Goal: Navigation & Orientation: Find specific page/section

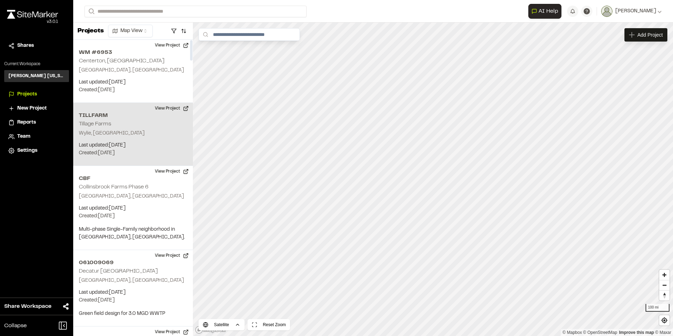
click at [129, 135] on p "Wylie, TX" at bounding box center [133, 133] width 108 height 8
click at [169, 109] on button "View Project" at bounding box center [172, 108] width 42 height 11
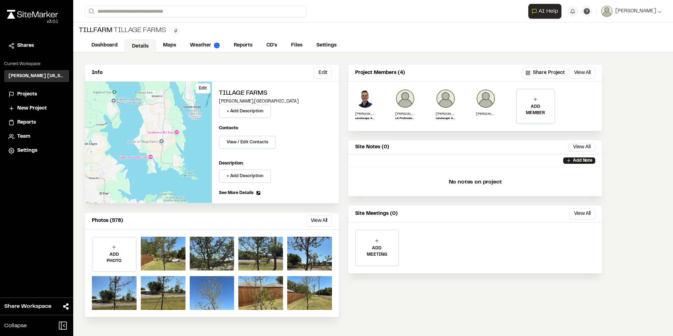
click at [170, 142] on div "Edit" at bounding box center [148, 142] width 127 height 121
click at [132, 119] on div "Edit" at bounding box center [148, 142] width 127 height 121
click at [172, 44] on link "Maps" at bounding box center [170, 45] width 28 height 13
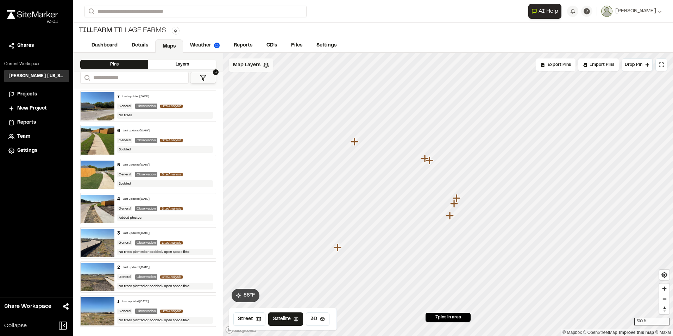
click at [255, 64] on span "Map Layers" at bounding box center [246, 65] width 27 height 8
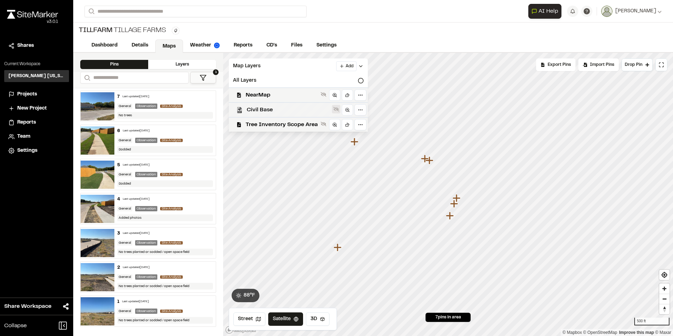
click at [336, 111] on icon at bounding box center [336, 109] width 6 height 6
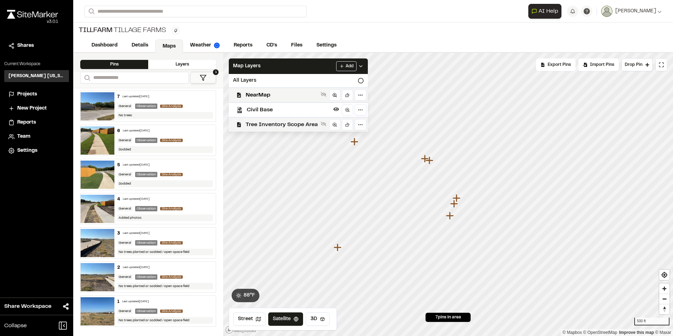
click at [299, 130] on div "Tree Inventory Scope Area" at bounding box center [295, 124] width 145 height 15
click at [336, 113] on button at bounding box center [336, 109] width 8 height 8
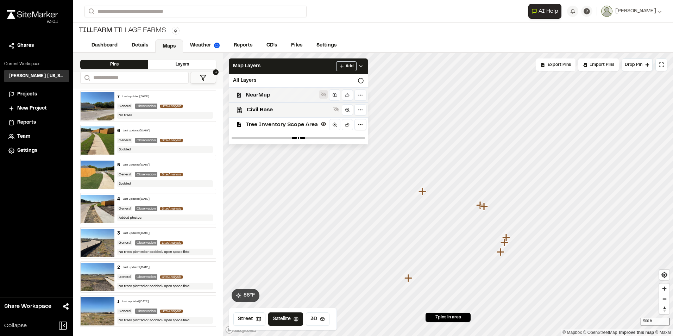
click at [326, 97] on button at bounding box center [323, 94] width 8 height 8
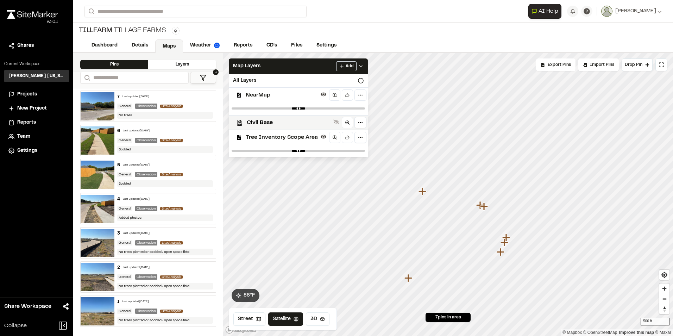
click at [297, 139] on span "Tree Inventory Scope Area" at bounding box center [282, 137] width 72 height 8
click at [324, 139] on icon at bounding box center [324, 137] width 6 height 6
click at [331, 121] on div "Civil Base" at bounding box center [295, 122] width 145 height 15
click at [308, 137] on span "Tree Inventory Scope Area" at bounding box center [282, 137] width 72 height 8
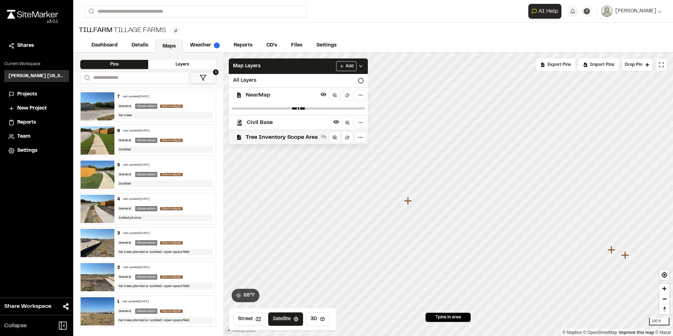
click at [308, 137] on span "Tree Inventory Scope Area" at bounding box center [282, 137] width 72 height 8
click at [293, 138] on span "Tree Inventory Scope Area" at bounding box center [282, 137] width 72 height 8
click at [208, 78] on button "1" at bounding box center [203, 78] width 26 height 12
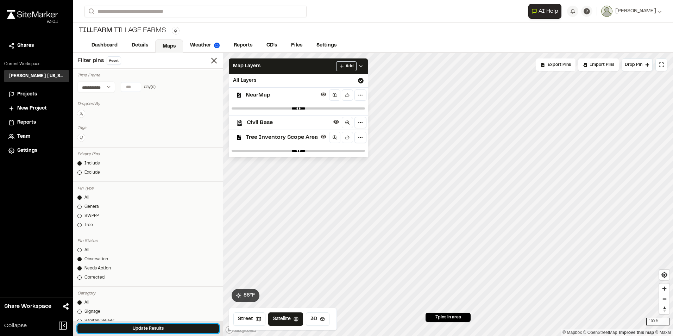
click at [150, 326] on button "Update Results" at bounding box center [147, 328] width 141 height 9
click at [211, 62] on icon at bounding box center [214, 61] width 10 height 10
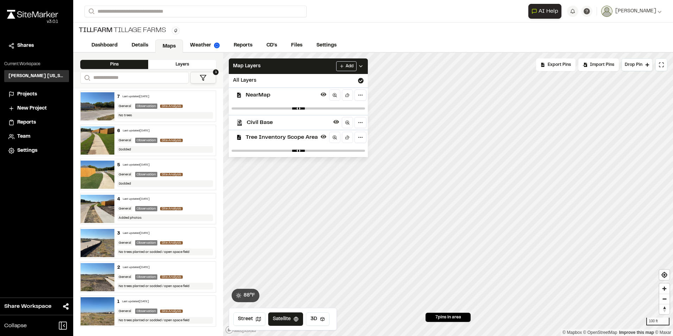
click at [168, 66] on div "Layers" at bounding box center [182, 64] width 68 height 9
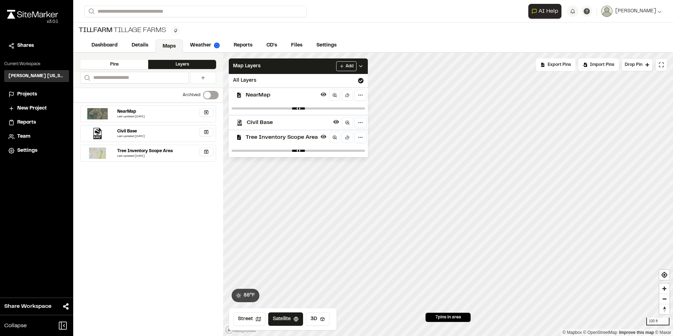
click at [124, 62] on div "Pins" at bounding box center [114, 64] width 68 height 9
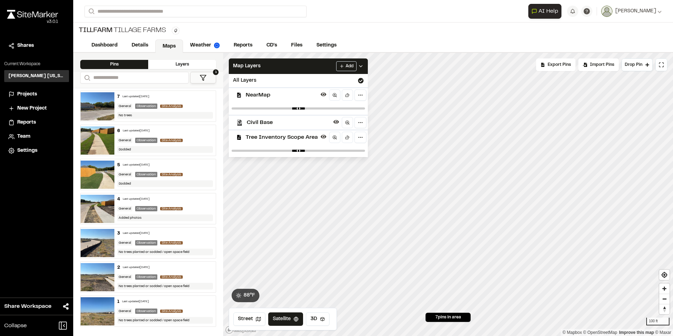
click at [216, 72] on span "1" at bounding box center [216, 72] width 6 height 6
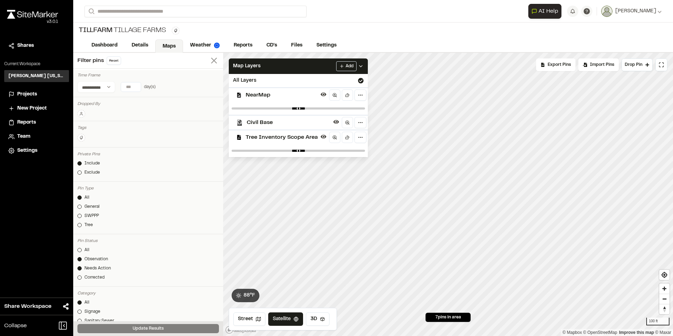
click at [211, 61] on line at bounding box center [213, 60] width 5 height 5
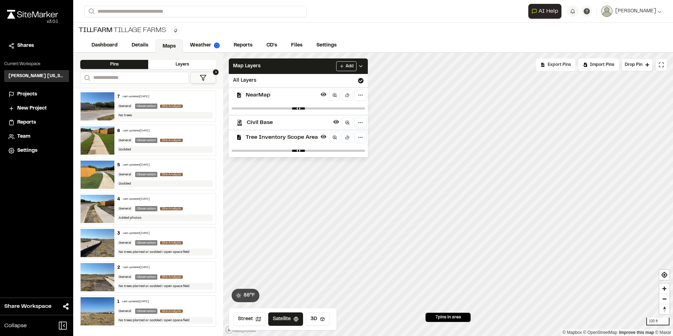
click at [561, 65] on span "Export Pins" at bounding box center [559, 65] width 23 height 6
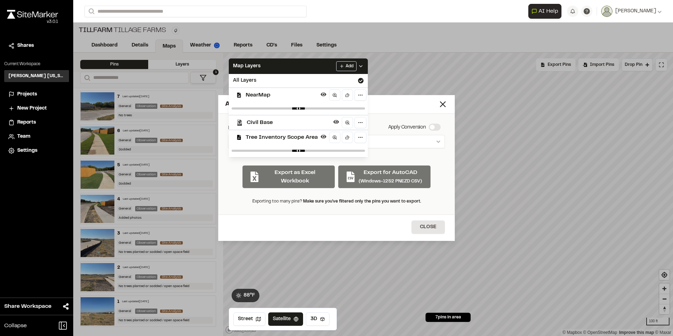
click at [437, 105] on div "Available Datums" at bounding box center [331, 105] width 213 height 10
click at [447, 107] on icon at bounding box center [443, 104] width 10 height 10
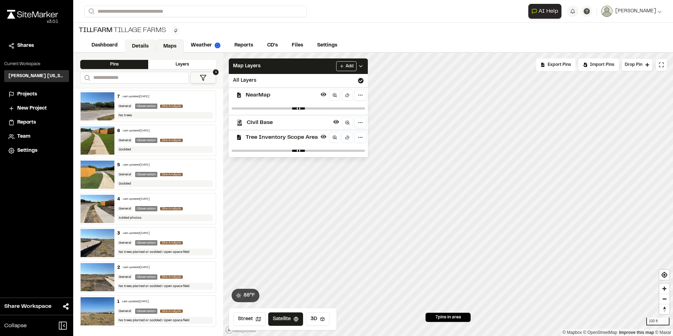
click at [137, 48] on link "Details" at bounding box center [140, 45] width 31 height 13
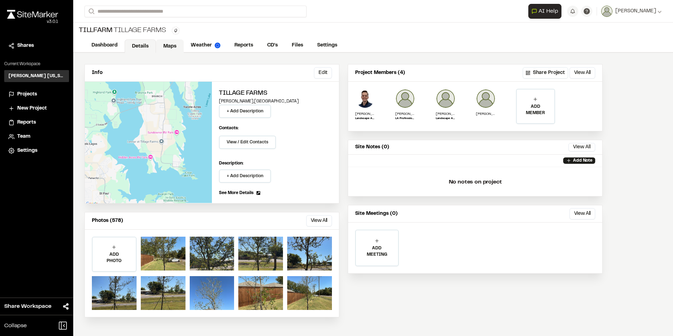
click at [167, 46] on link "Maps" at bounding box center [170, 45] width 28 height 13
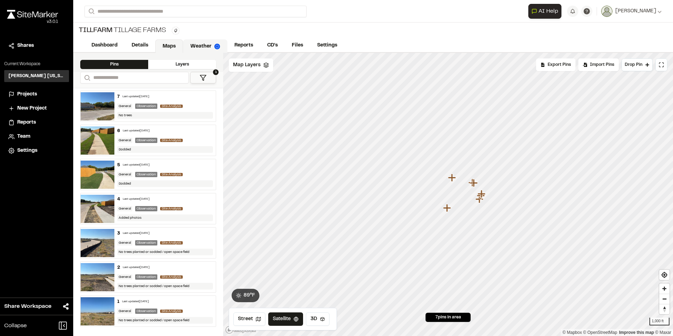
click at [204, 48] on link "Weather" at bounding box center [205, 45] width 44 height 13
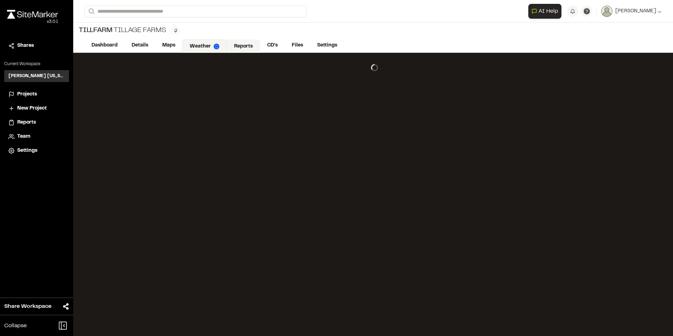
click at [243, 45] on link "Reports" at bounding box center [243, 45] width 33 height 13
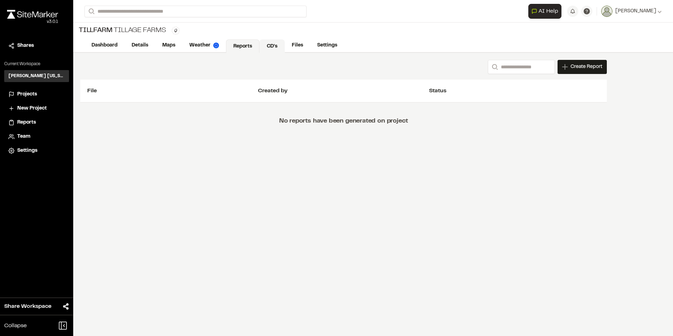
click at [271, 45] on link "CD's" at bounding box center [271, 45] width 25 height 13
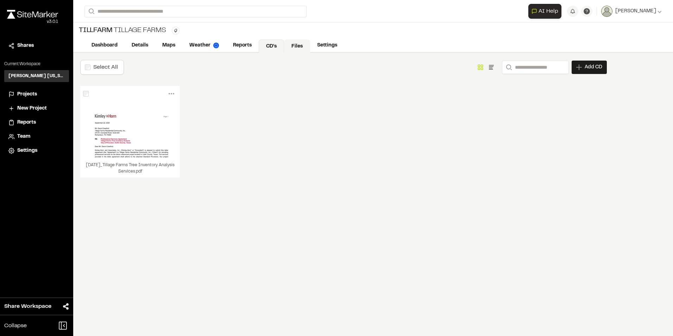
click at [301, 48] on link "Files" at bounding box center [297, 45] width 26 height 13
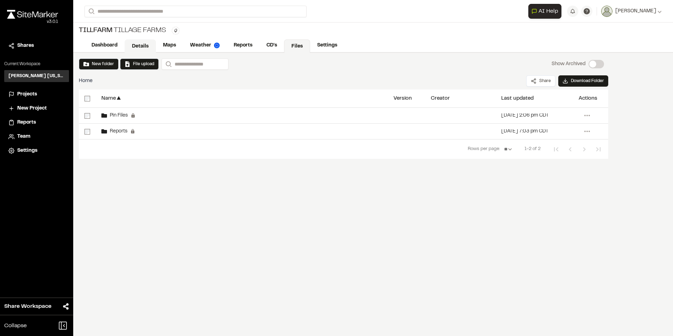
click at [139, 47] on link "Details" at bounding box center [140, 45] width 31 height 13
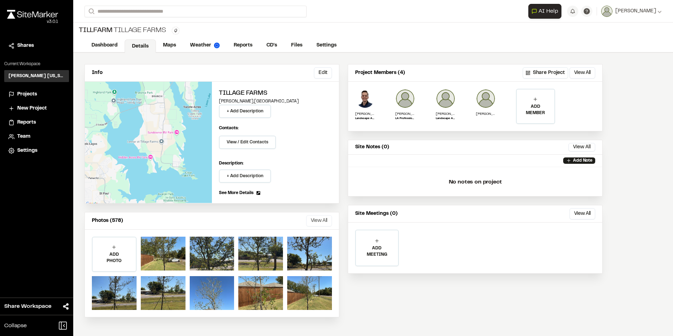
click at [327, 221] on button "View All" at bounding box center [319, 220] width 26 height 11
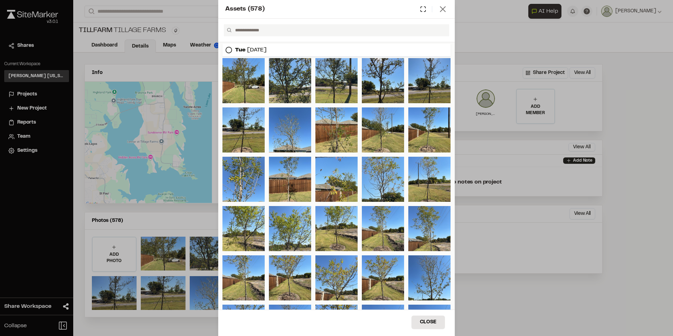
click at [446, 11] on icon at bounding box center [443, 9] width 10 height 10
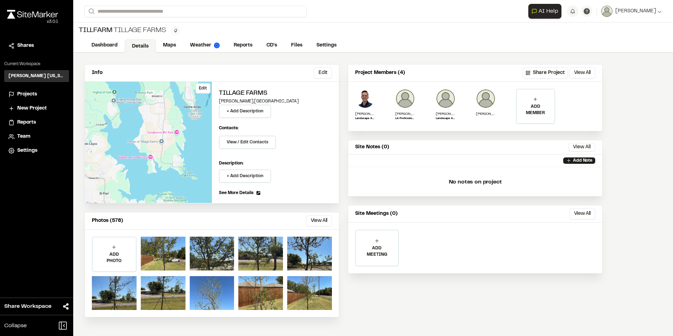
click at [151, 154] on div "Edit" at bounding box center [148, 142] width 127 height 121
click at [176, 52] on link "Maps" at bounding box center [170, 45] width 28 height 13
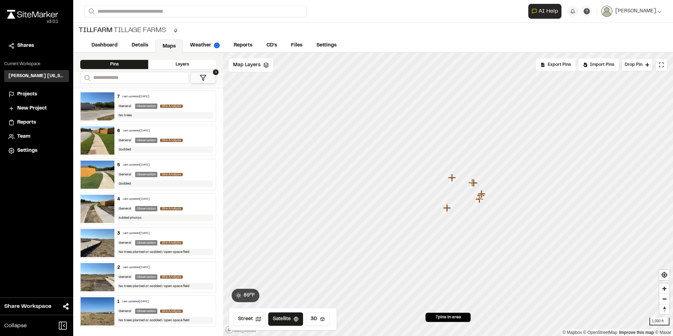
click at [126, 64] on div "Pins" at bounding box center [114, 64] width 68 height 9
click at [120, 81] on input "Search" at bounding box center [134, 78] width 108 height 12
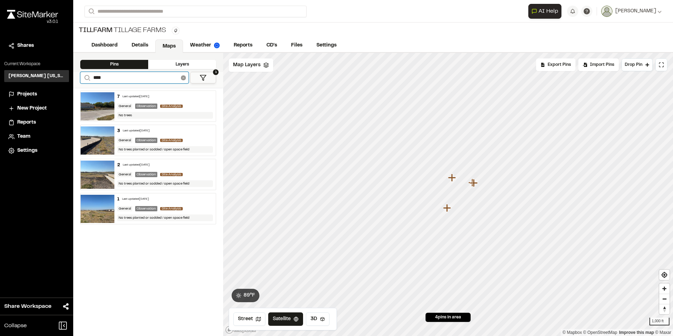
type input "****"
click at [185, 79] on icon at bounding box center [183, 77] width 5 height 5
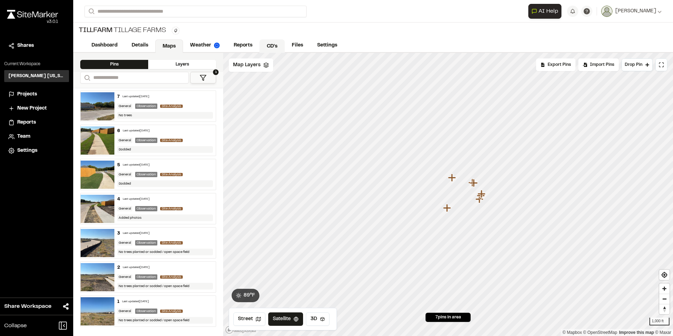
click at [262, 43] on link "CD's" at bounding box center [271, 45] width 25 height 13
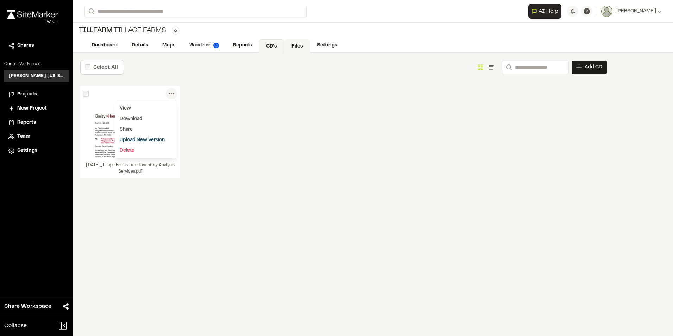
click at [285, 40] on link "Files" at bounding box center [297, 45] width 26 height 13
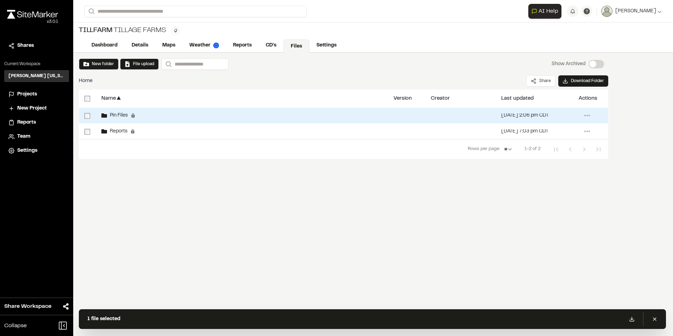
click at [178, 114] on div "Pin Files Permanent folders aren't editable. All pin files will be automaticall…" at bounding box center [242, 115] width 292 height 15
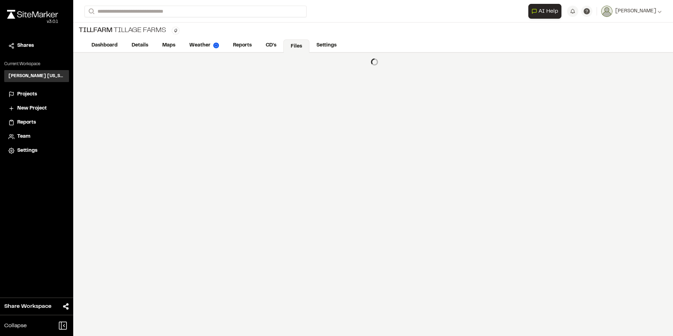
drag, startPoint x: 328, startPoint y: 48, endPoint x: 289, endPoint y: 52, distance: 39.3
click at [326, 49] on link "Settings" at bounding box center [326, 45] width 34 height 13
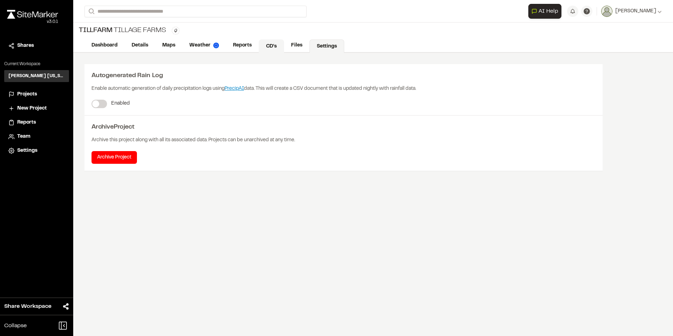
click at [272, 48] on link "CD's" at bounding box center [271, 45] width 25 height 13
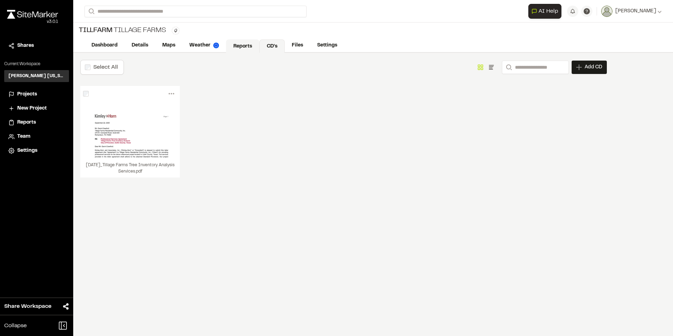
click at [242, 50] on link "Reports" at bounding box center [242, 45] width 33 height 13
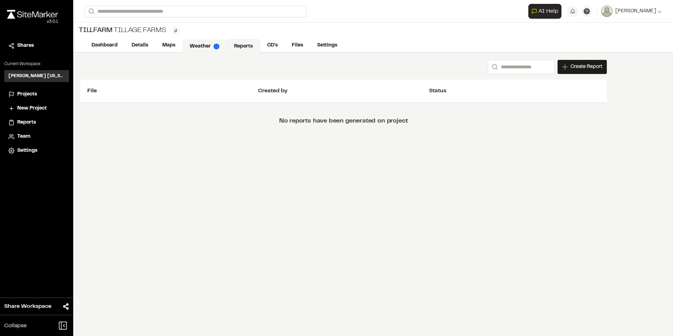
click at [208, 48] on link "Weather" at bounding box center [204, 45] width 44 height 13
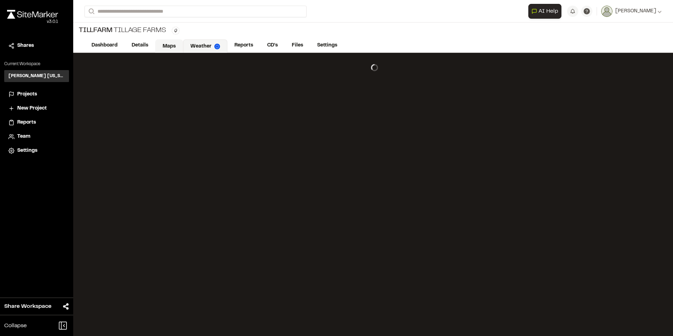
click at [171, 47] on link "Maps" at bounding box center [169, 45] width 28 height 13
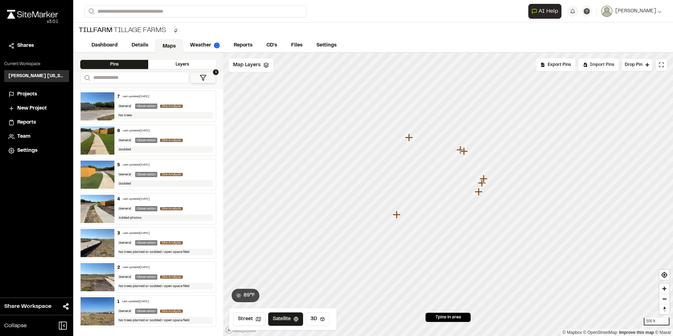
click at [602, 65] on span "Import Pins" at bounding box center [602, 65] width 24 height 6
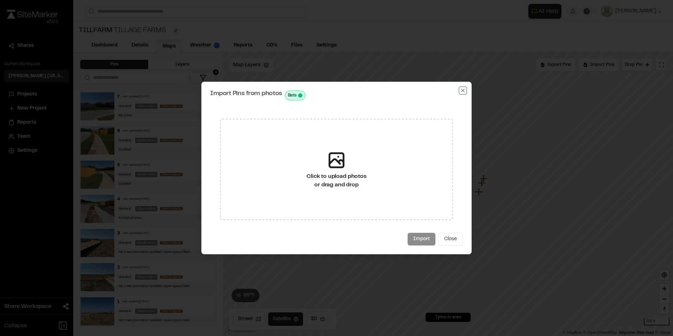
click at [463, 89] on icon "button" at bounding box center [463, 91] width 6 height 6
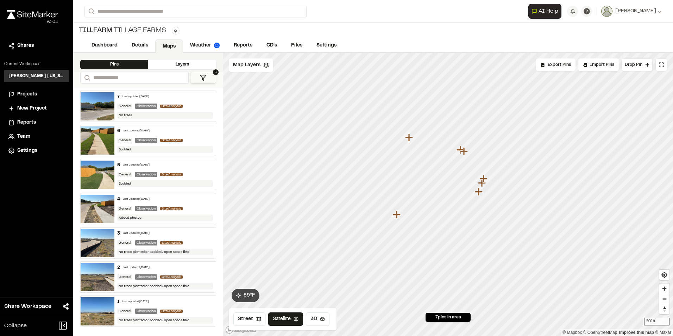
click at [212, 77] on button "1" at bounding box center [203, 78] width 26 height 12
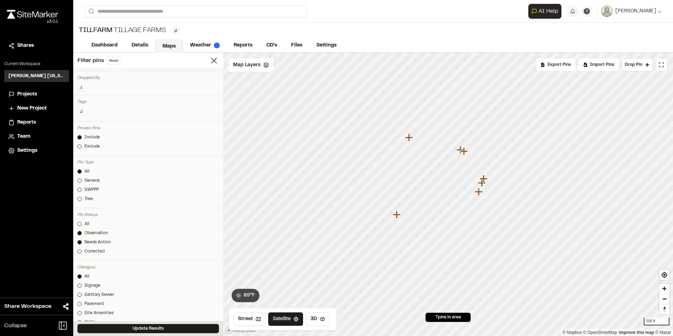
scroll to position [70, 0]
click at [88, 181] on div "All" at bounding box center [86, 179] width 5 height 6
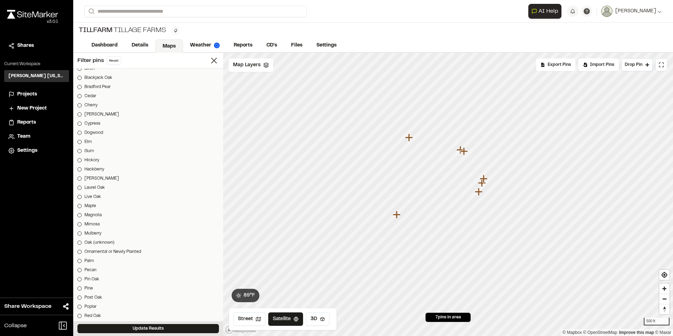
scroll to position [781, 0]
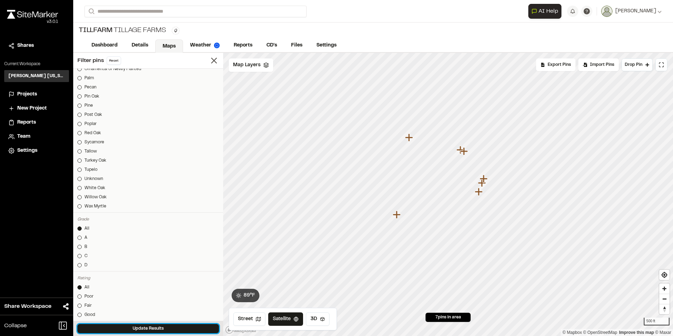
click at [146, 328] on button "Update Results" at bounding box center [147, 328] width 141 height 9
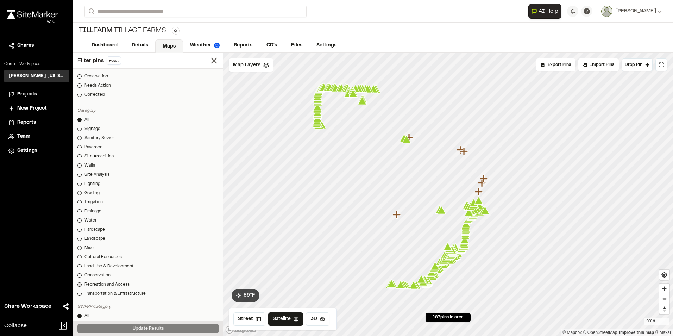
scroll to position [147, 0]
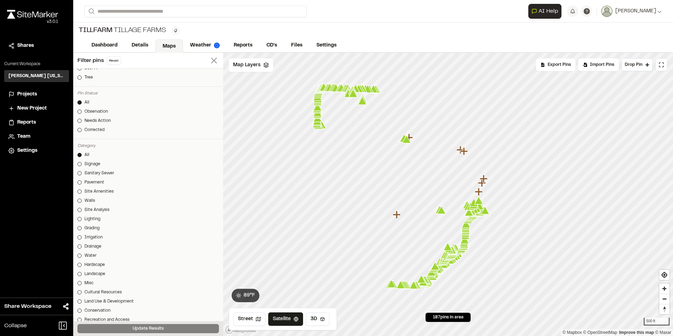
click at [211, 59] on line at bounding box center [213, 60] width 5 height 5
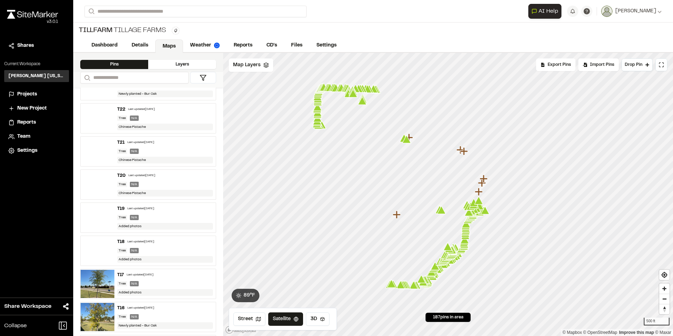
scroll to position [5950, 0]
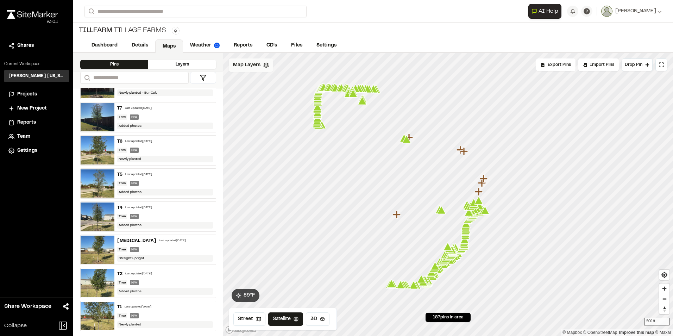
click at [264, 66] on icon at bounding box center [266, 65] width 6 height 6
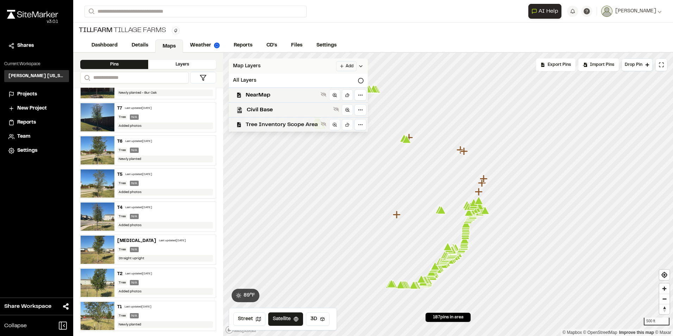
click at [280, 125] on span "Tree Inventory Scope Area" at bounding box center [282, 124] width 72 height 8
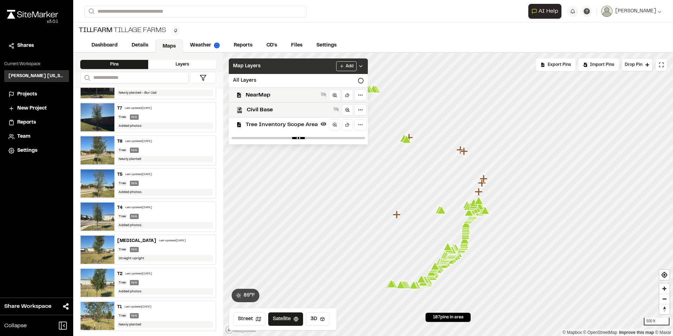
click at [280, 125] on span "Tree Inventory Scope Area" at bounding box center [282, 124] width 72 height 8
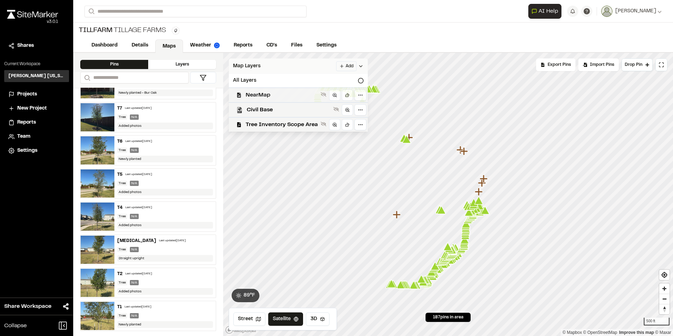
click at [290, 96] on span "NearMap" at bounding box center [282, 95] width 72 height 8
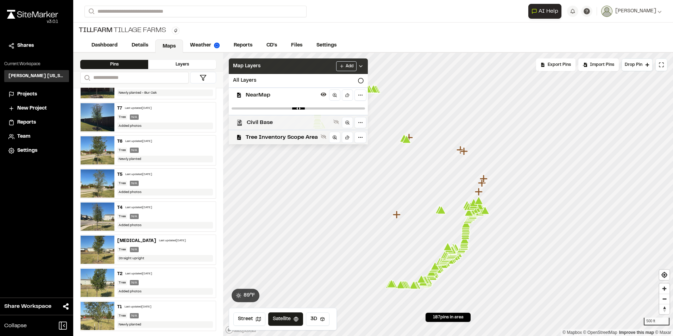
click at [296, 120] on span "Civil Base" at bounding box center [289, 122] width 84 height 8
click at [292, 135] on span "Tree Inventory Scope Area" at bounding box center [282, 137] width 72 height 8
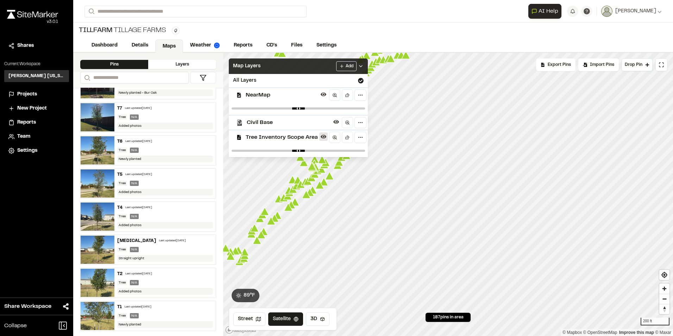
click at [324, 138] on icon at bounding box center [324, 137] width 6 height 6
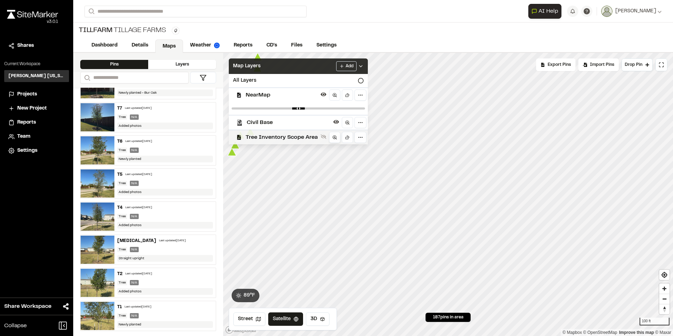
click at [332, 140] on link at bounding box center [334, 137] width 11 height 11
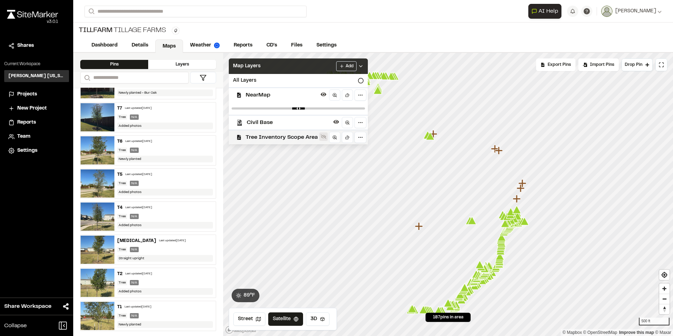
click at [324, 140] on button at bounding box center [323, 136] width 8 height 8
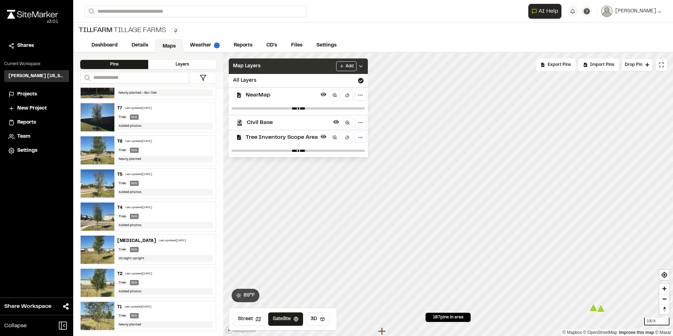
click at [390, 335] on html "**********" at bounding box center [336, 168] width 673 height 336
click at [358, 141] on div "Click to Drop Pin 187 pins in area Export Pins Available Datums Datums Apply Co…" at bounding box center [448, 194] width 450 height 283
click at [321, 140] on button at bounding box center [323, 136] width 8 height 8
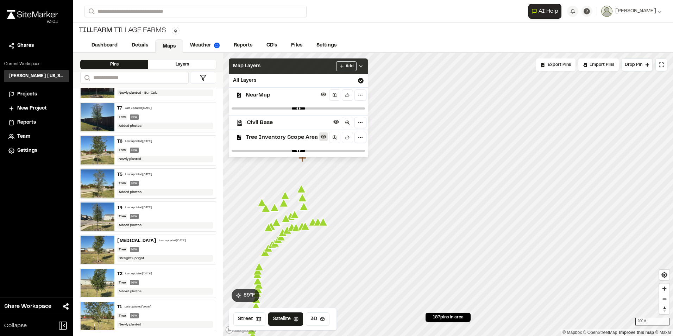
click at [322, 136] on icon at bounding box center [324, 137] width 6 height 6
click at [325, 139] on icon at bounding box center [324, 137] width 6 height 6
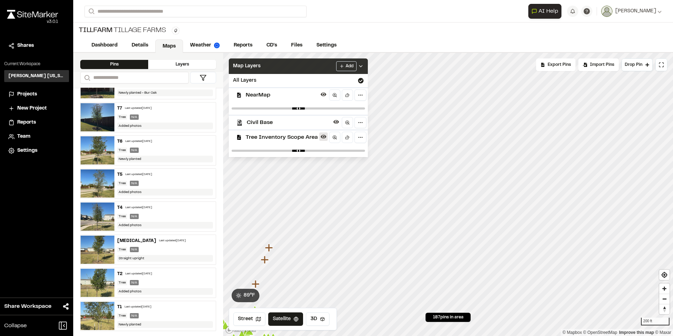
click at [323, 136] on icon at bounding box center [324, 137] width 6 height 4
click at [335, 122] on icon at bounding box center [336, 122] width 6 height 6
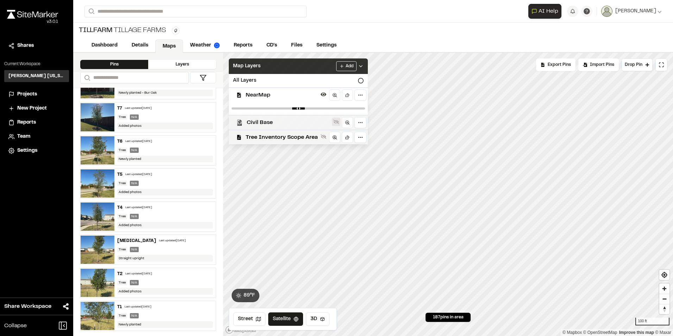
click at [335, 122] on icon at bounding box center [336, 122] width 6 height 6
click at [335, 123] on icon at bounding box center [336, 122] width 6 height 6
click at [324, 140] on button at bounding box center [323, 136] width 8 height 8
click at [325, 136] on icon at bounding box center [324, 137] width 6 height 4
click at [326, 136] on icon at bounding box center [324, 137] width 6 height 6
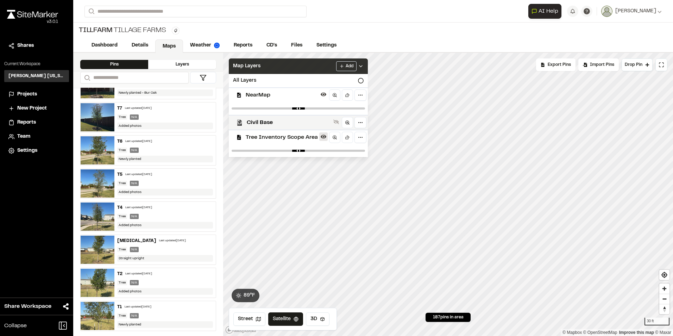
click at [326, 136] on icon at bounding box center [324, 137] width 6 height 6
click at [326, 141] on div at bounding box center [323, 137] width 8 height 10
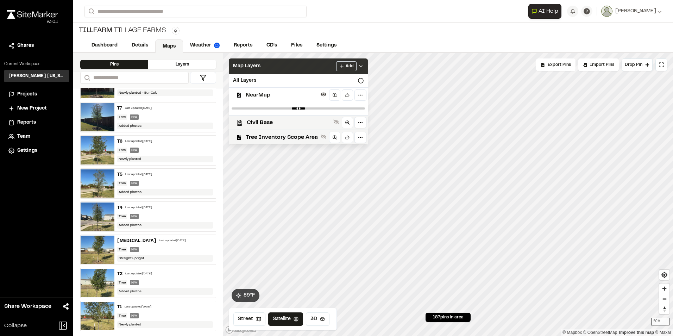
click at [326, 141] on div at bounding box center [323, 137] width 8 height 10
click at [323, 135] on icon at bounding box center [324, 137] width 6 height 6
click at [323, 135] on icon at bounding box center [324, 137] width 6 height 4
click at [323, 138] on icon at bounding box center [324, 137] width 6 height 6
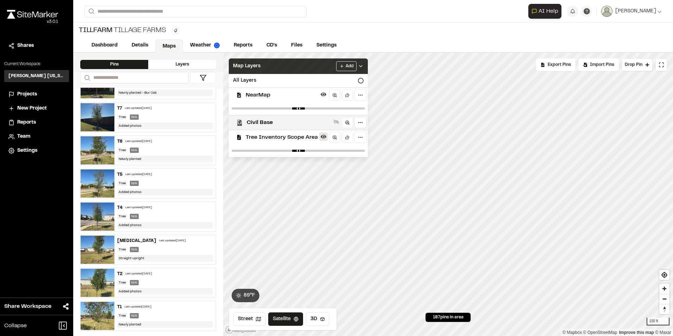
click at [323, 138] on icon at bounding box center [324, 137] width 6 height 4
click at [323, 138] on icon at bounding box center [324, 137] width 6 height 6
click at [323, 138] on icon at bounding box center [324, 137] width 6 height 4
click at [324, 138] on icon at bounding box center [324, 137] width 6 height 6
click at [325, 139] on icon at bounding box center [324, 137] width 6 height 6
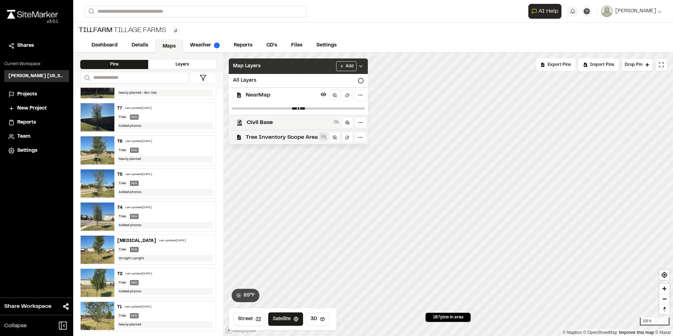
click at [322, 139] on icon at bounding box center [324, 137] width 6 height 6
click at [324, 139] on icon at bounding box center [324, 137] width 6 height 6
click at [321, 140] on button at bounding box center [323, 136] width 8 height 8
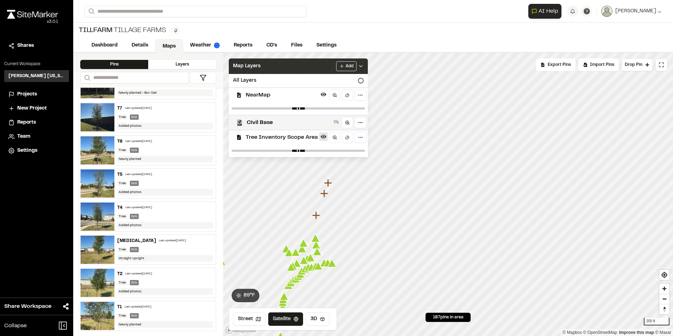
click at [321, 140] on button at bounding box center [323, 136] width 8 height 8
